Goal: Check status: Check status

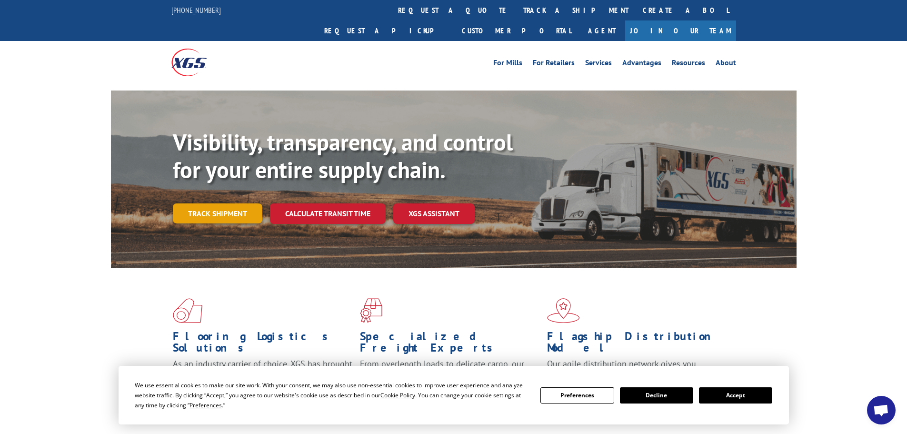
click at [231, 203] on link "Track shipment" at bounding box center [218, 213] width 90 height 20
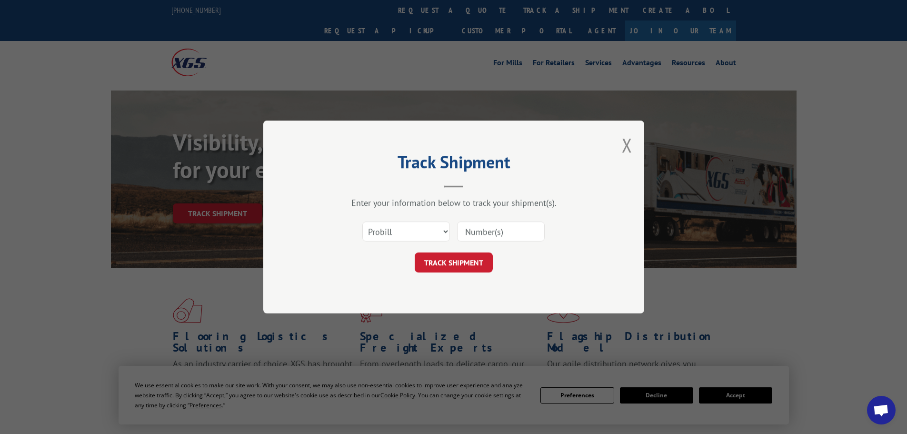
click at [383, 221] on div "Select category... Probill BOL PO" at bounding box center [406, 232] width 87 height 22
click at [385, 230] on select "Select category... Probill BOL PO" at bounding box center [407, 232] width 88 height 20
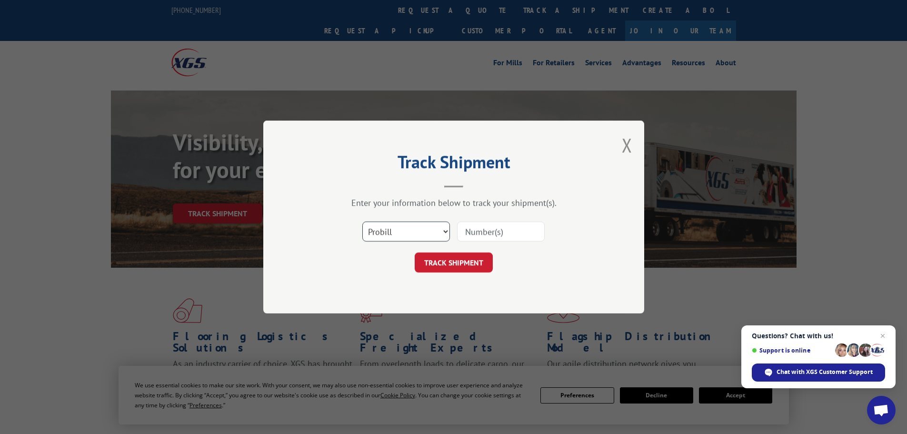
select select "bol"
click at [363, 222] on select "Select category... Probill BOL PO" at bounding box center [407, 232] width 88 height 20
click at [463, 228] on input at bounding box center [501, 232] width 88 height 20
paste input "985319"
type input "985319"
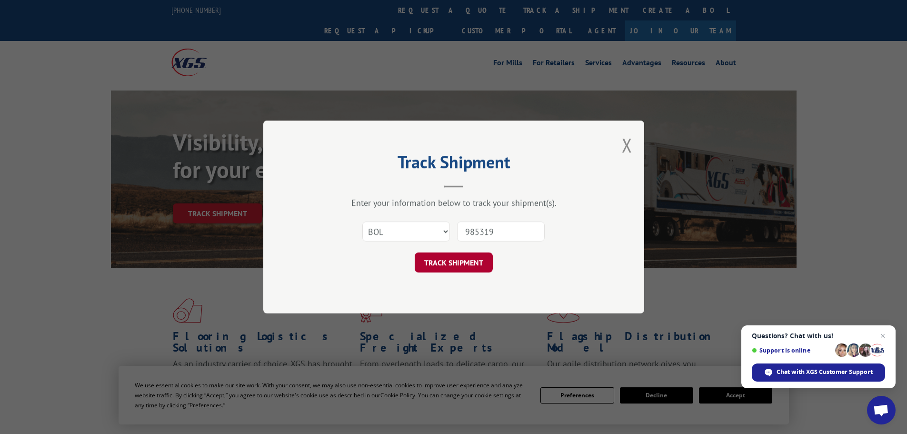
click at [472, 259] on button "TRACK SHIPMENT" at bounding box center [454, 262] width 78 height 20
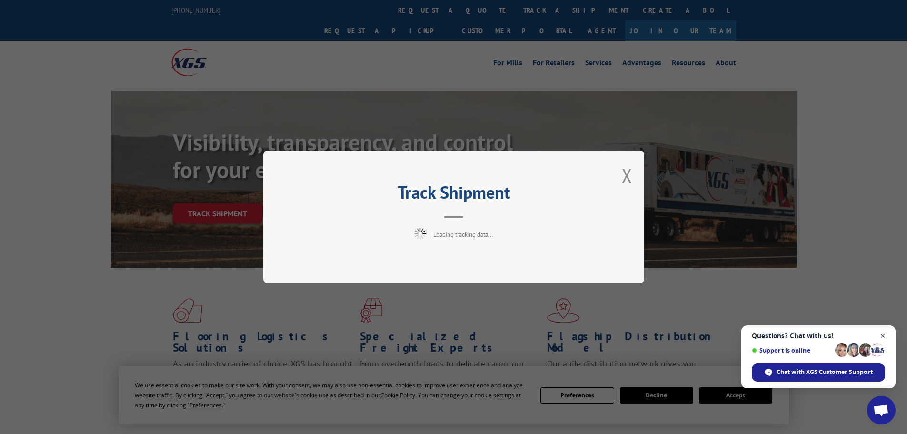
click at [883, 334] on span "Close chat" at bounding box center [883, 336] width 12 height 12
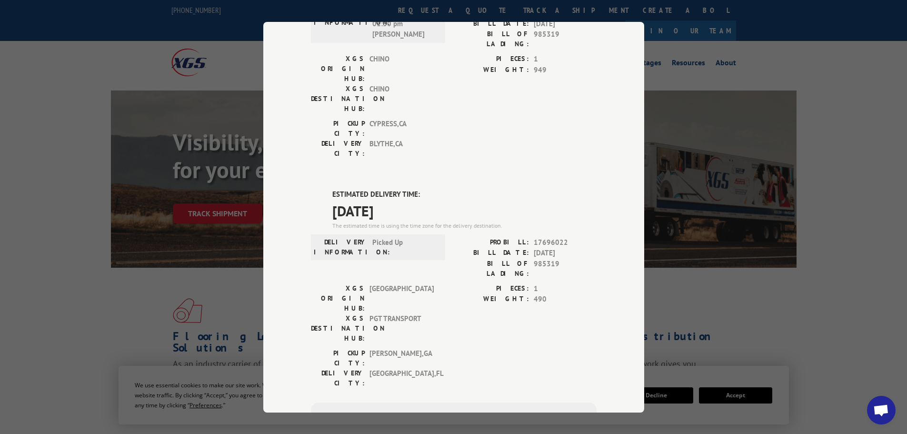
scroll to position [333, 0]
